Goal: Task Accomplishment & Management: Use online tool/utility

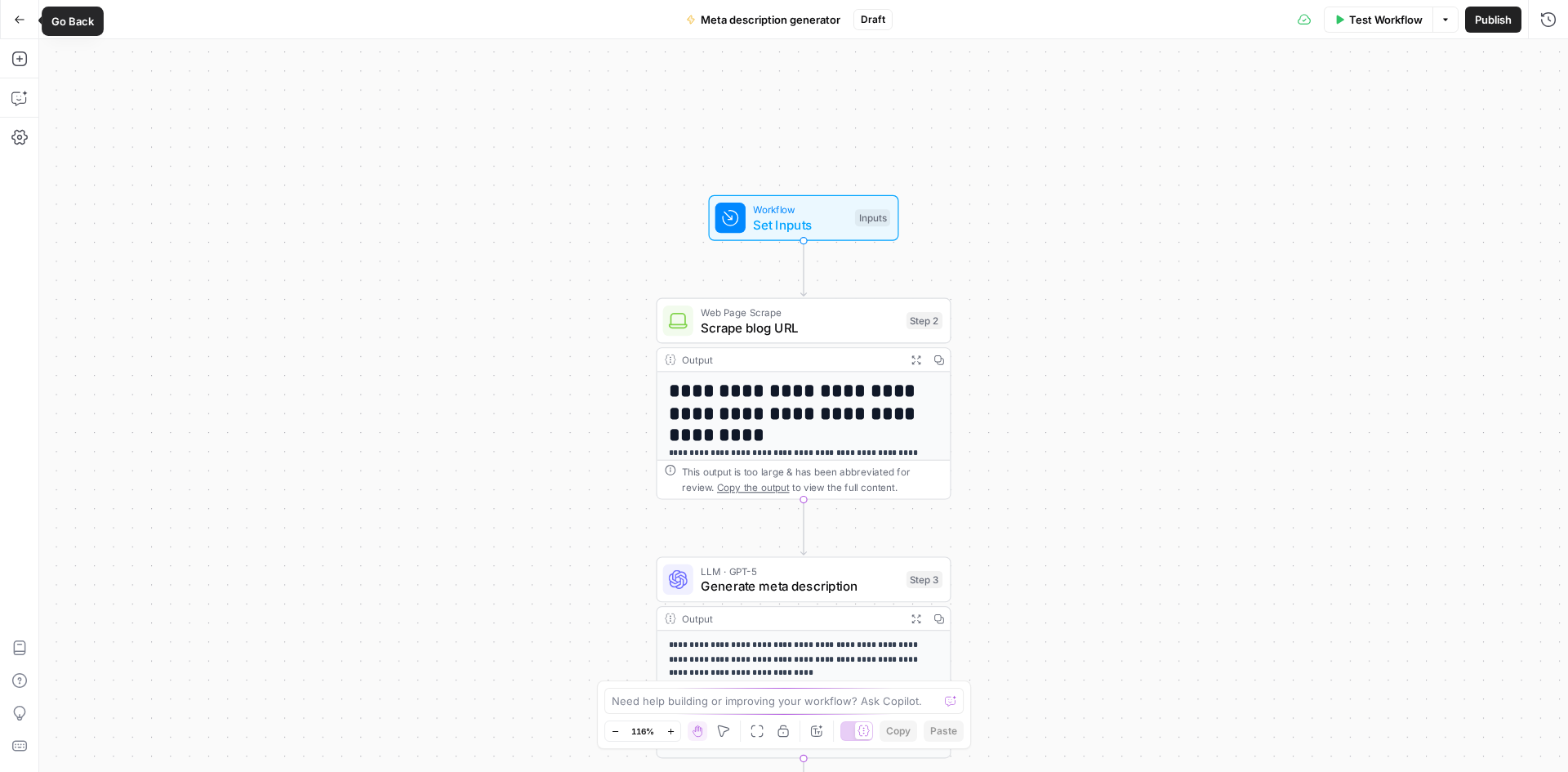
click at [20, 22] on icon "button" at bounding box center [20, 20] width 11 height 11
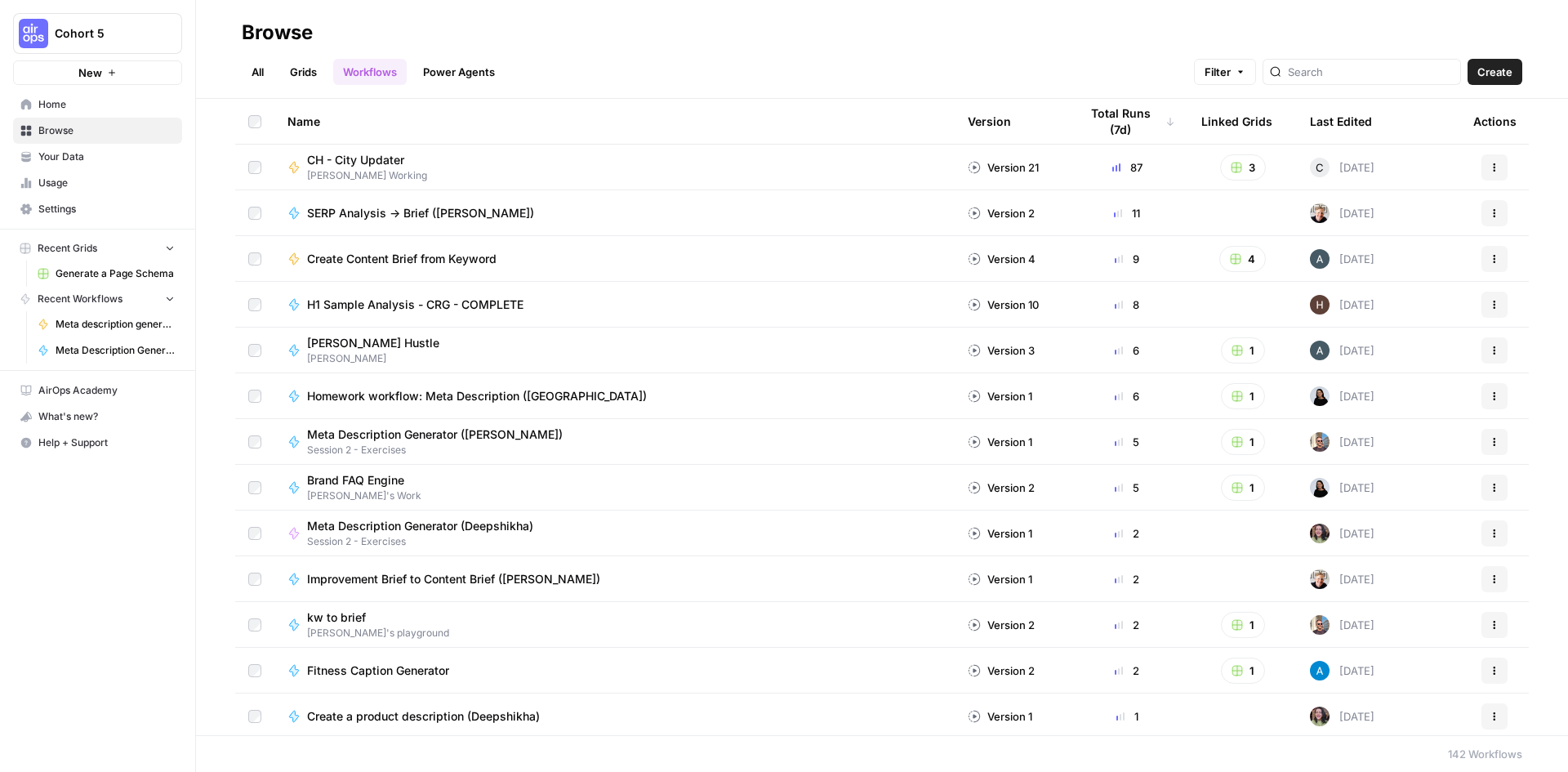
click at [756, 49] on div "All Grids Workflows Power Agents Filter Create" at bounding box center [882, 65] width 1280 height 39
type input "CREATE CONTENT BRIEF"
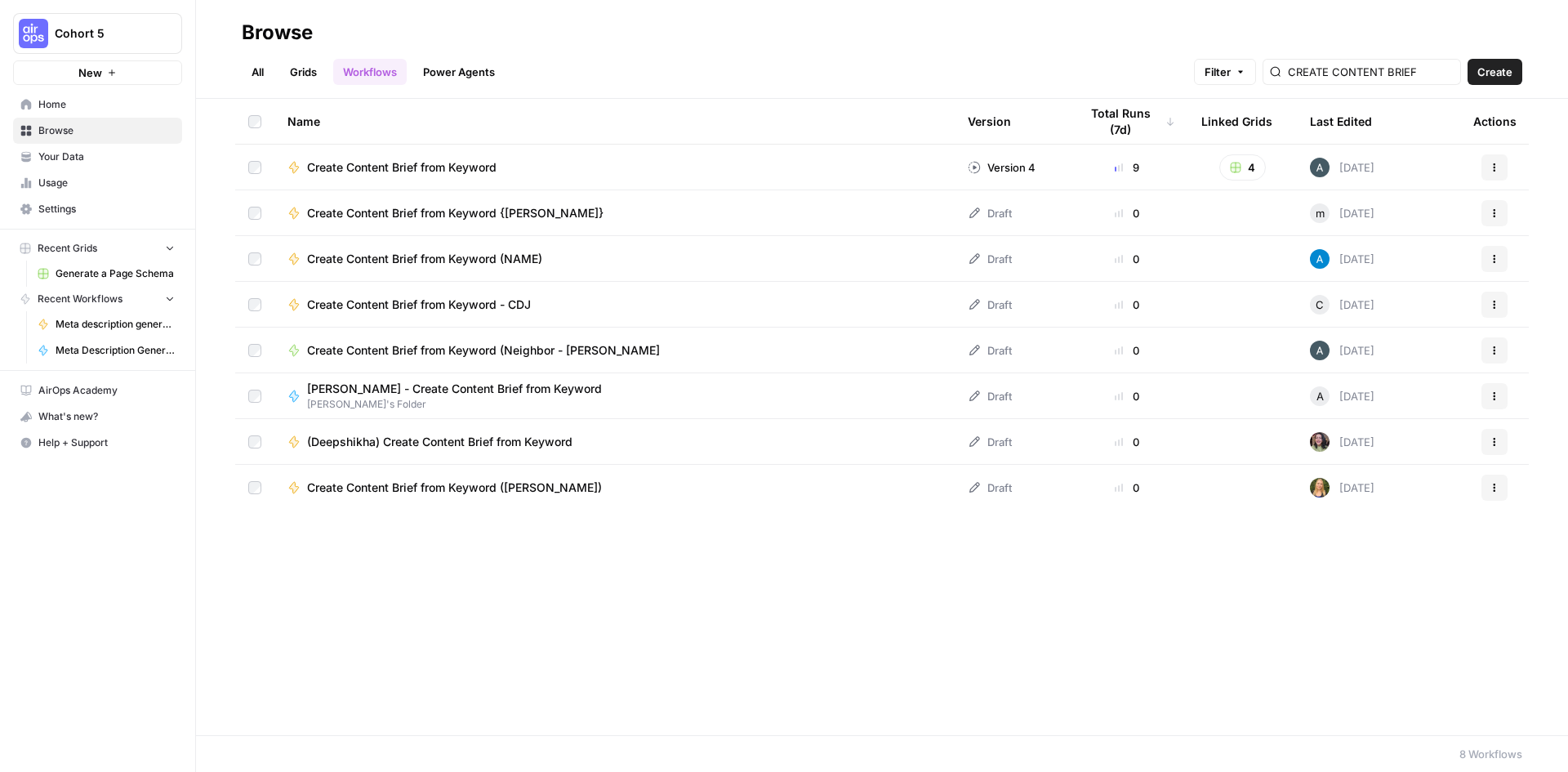
click at [467, 164] on span "Create Content Brief from Keyword" at bounding box center [401, 167] width 190 height 16
